Goal: Task Accomplishment & Management: Manage account settings

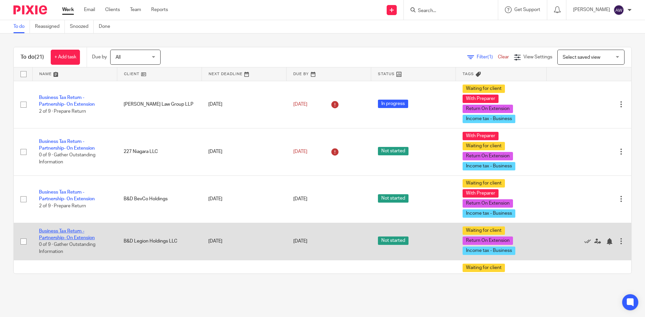
click at [62, 232] on link "Business Tax Return - Partnership- On Extension" at bounding box center [67, 234] width 56 height 11
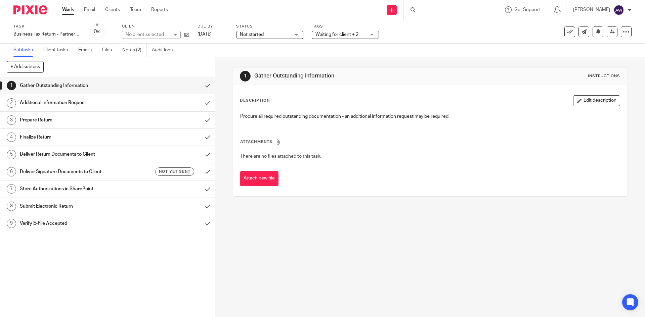
click at [348, 33] on span "Waiting for client + 2" at bounding box center [336, 34] width 43 height 5
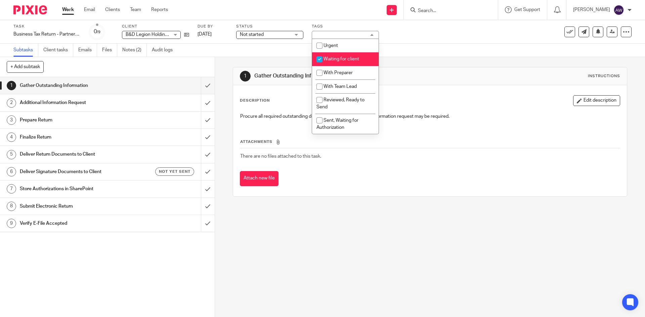
click at [343, 58] on span "Waiting for client" at bounding box center [341, 59] width 36 height 5
checkbox input "false"
click at [336, 70] on li "With Preparer" at bounding box center [345, 73] width 66 height 14
checkbox input "true"
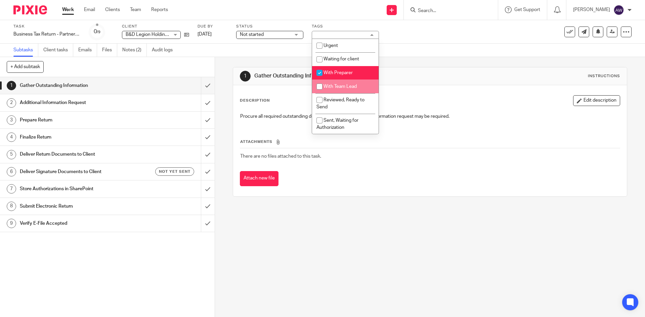
click at [335, 83] on li "With Team Lead" at bounding box center [345, 87] width 66 height 14
checkbox input "true"
click at [335, 74] on span "With Preparer" at bounding box center [337, 73] width 29 height 5
checkbox input "false"
click at [253, 53] on div "Subtasks Client tasks Emails Files Notes (2) Audit logs" at bounding box center [322, 50] width 645 height 13
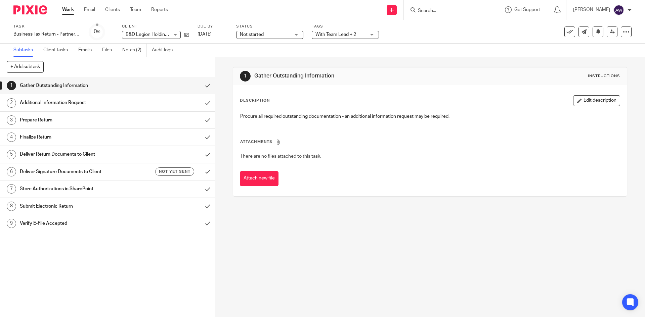
click at [256, 40] on div "Task Business Tax Return - Partnership- On Extension Save Business Tax Return -…" at bounding box center [322, 32] width 645 height 24
click at [255, 37] on span "Not started" at bounding box center [252, 34] width 24 height 5
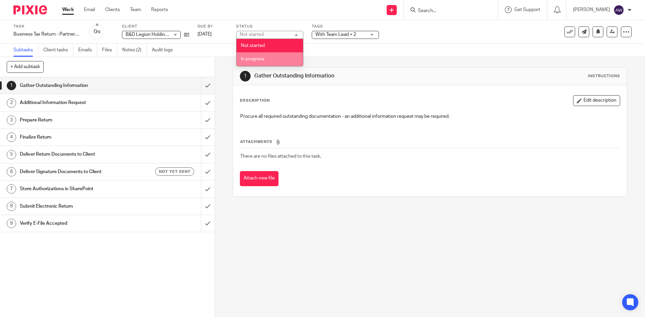
drag, startPoint x: 259, startPoint y: 56, endPoint x: 238, endPoint y: 72, distance: 26.1
click at [259, 57] on li "In progress" at bounding box center [269, 59] width 66 height 14
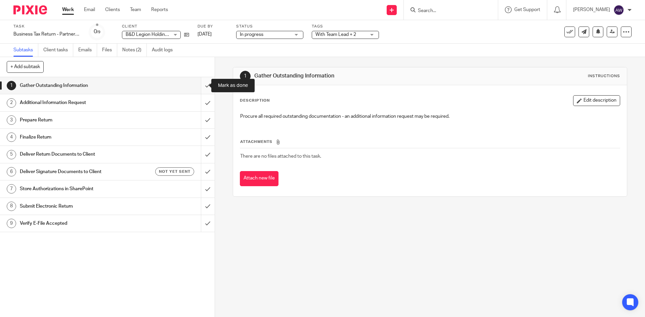
click at [202, 86] on input "submit" at bounding box center [107, 85] width 215 height 17
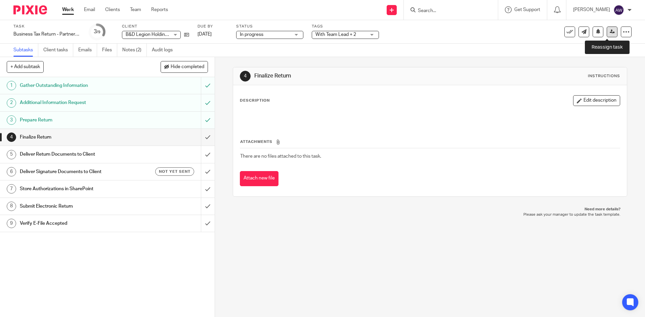
click at [609, 30] on icon at bounding box center [611, 31] width 5 height 5
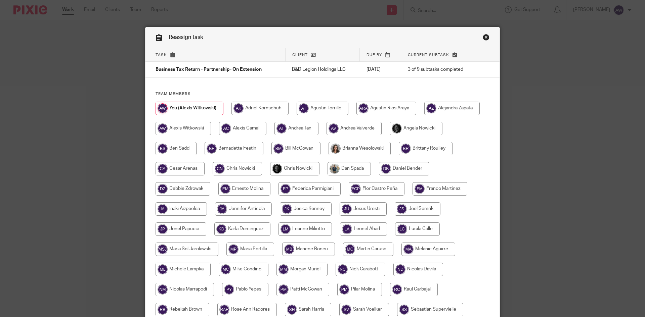
click at [281, 169] on input "radio" at bounding box center [294, 168] width 49 height 13
radio input "true"
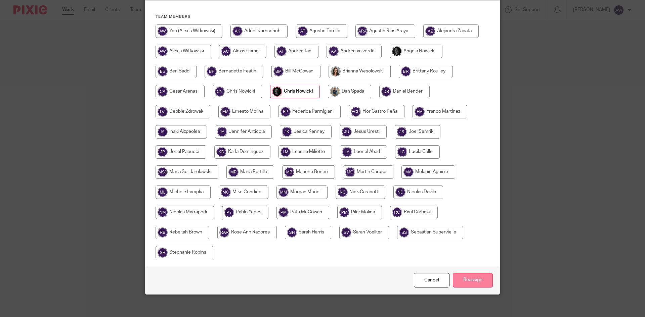
scroll to position [82, 0]
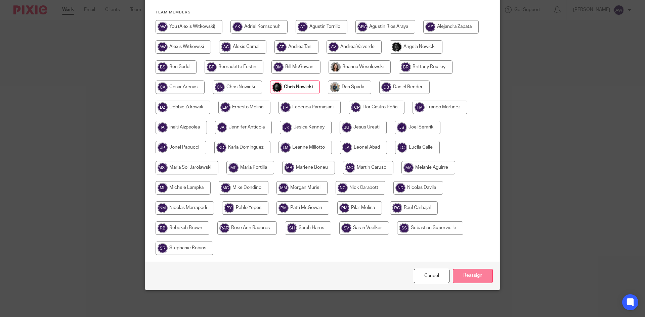
click at [466, 281] on input "Reassign" at bounding box center [473, 276] width 40 height 14
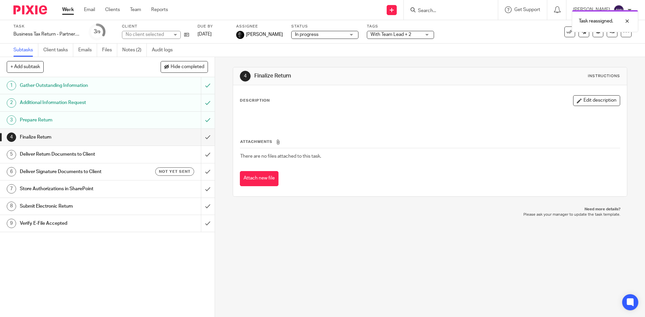
click at [72, 13] on link "Work" at bounding box center [68, 9] width 12 height 7
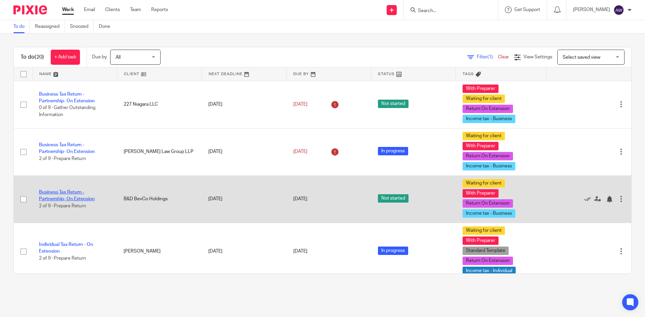
click at [69, 194] on link "Business Tax Return - Partnership- On Extension" at bounding box center [67, 195] width 56 height 11
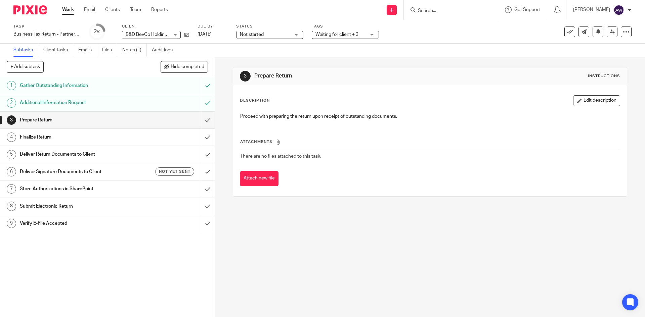
click at [346, 38] on span "Waiting for client + 3" at bounding box center [340, 34] width 50 height 7
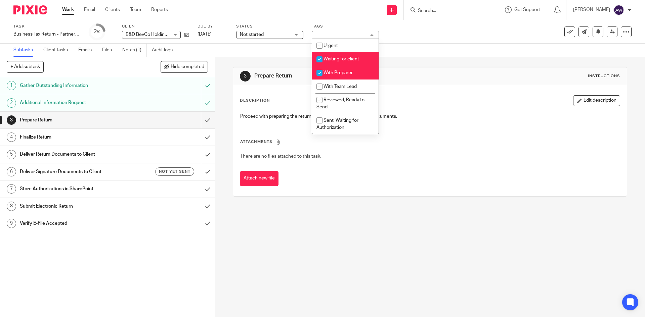
click at [352, 61] on span "Waiting for client" at bounding box center [341, 59] width 36 height 5
checkbox input "false"
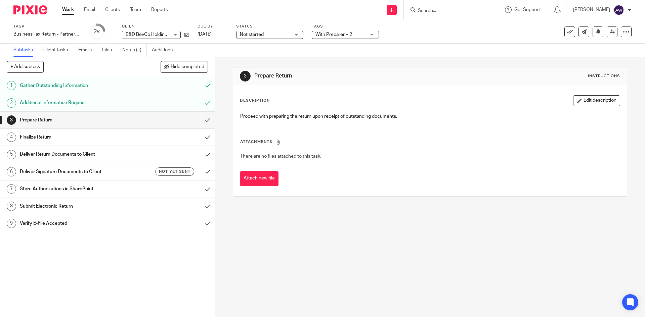
click at [278, 50] on div "Subtasks Client tasks Emails Files Notes (1) Audit logs" at bounding box center [322, 50] width 645 height 13
